Goal: Information Seeking & Learning: Learn about a topic

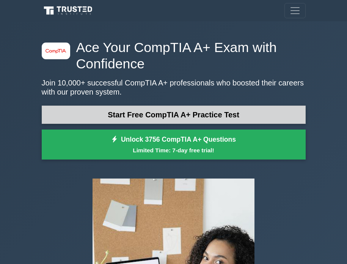
click at [115, 119] on link "Start Free CompTIA A+ Practice Test" at bounding box center [174, 114] width 264 height 18
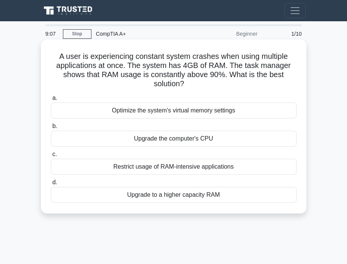
click at [152, 140] on div "Upgrade the computer's CPU" at bounding box center [174, 138] width 246 height 16
click at [51, 129] on input "b. Upgrade the computer's CPU" at bounding box center [51, 126] width 0 height 5
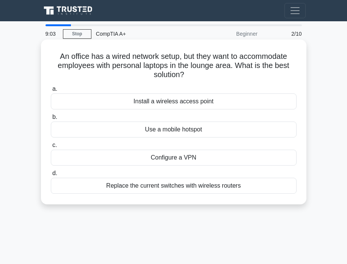
click at [203, 130] on div "Use a mobile hotspot" at bounding box center [174, 129] width 246 height 16
click at [51, 119] on input "b. Use a mobile hotspot" at bounding box center [51, 117] width 0 height 5
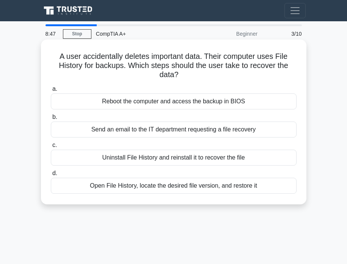
click at [164, 103] on div "Reboot the computer and access the backup in BIOS" at bounding box center [174, 101] width 246 height 16
click at [51, 91] on input "a. Reboot the computer and access the backup in BIOS" at bounding box center [51, 88] width 0 height 5
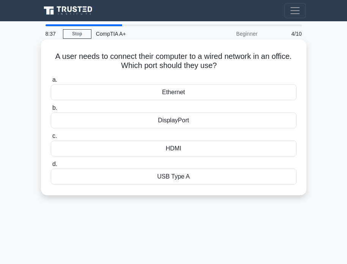
click at [182, 181] on div "USB Type A" at bounding box center [174, 176] width 246 height 16
click at [51, 167] on input "d. USB Type A" at bounding box center [51, 164] width 0 height 5
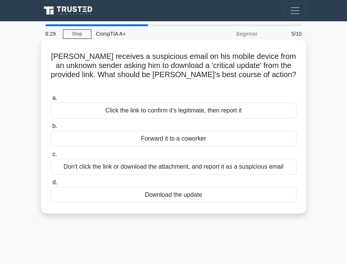
click at [183, 136] on div "Forward it to a coworker" at bounding box center [174, 138] width 246 height 16
click at [51, 129] on input "b. Forward it to a coworker" at bounding box center [51, 126] width 0 height 5
